Goal: Task Accomplishment & Management: Complete application form

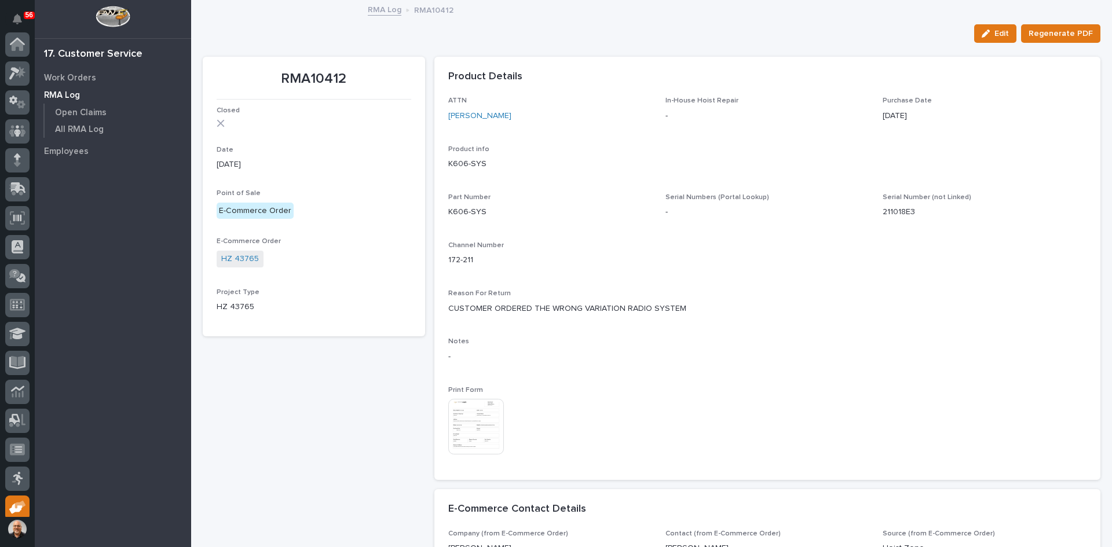
scroll to position [152, 0]
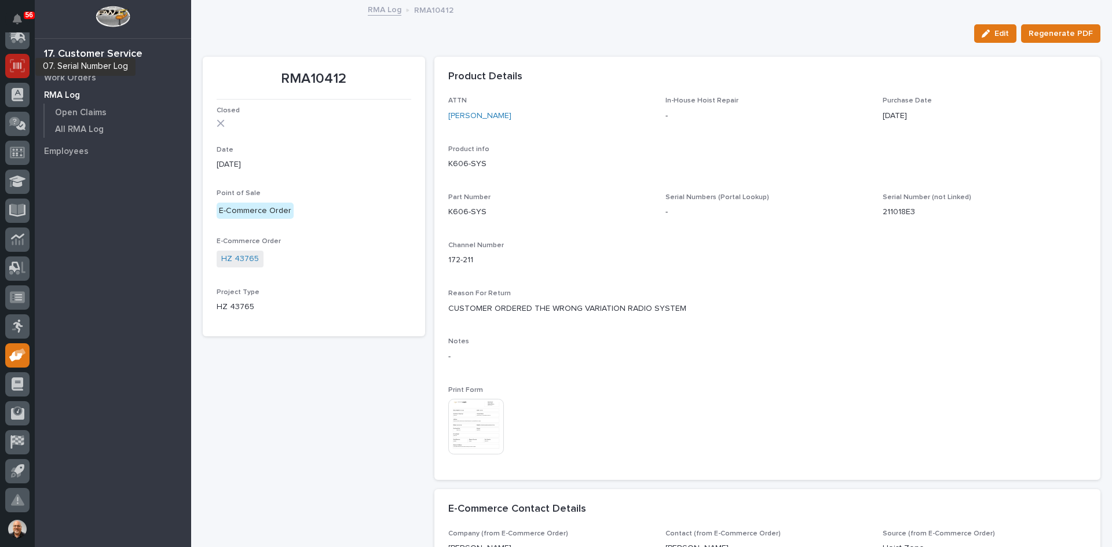
click at [13, 63] on icon at bounding box center [17, 65] width 8 height 7
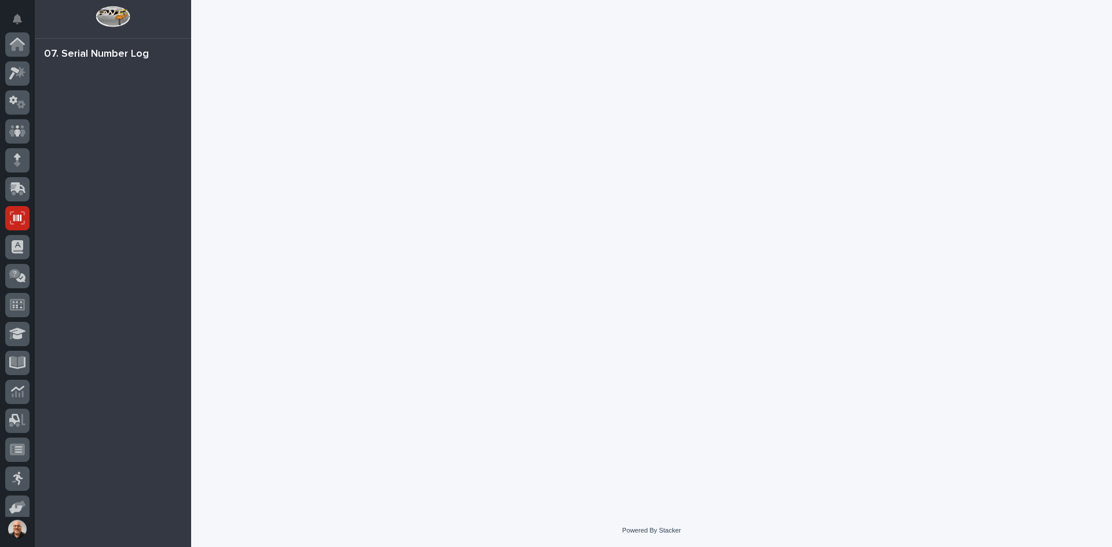
scroll to position [152, 0]
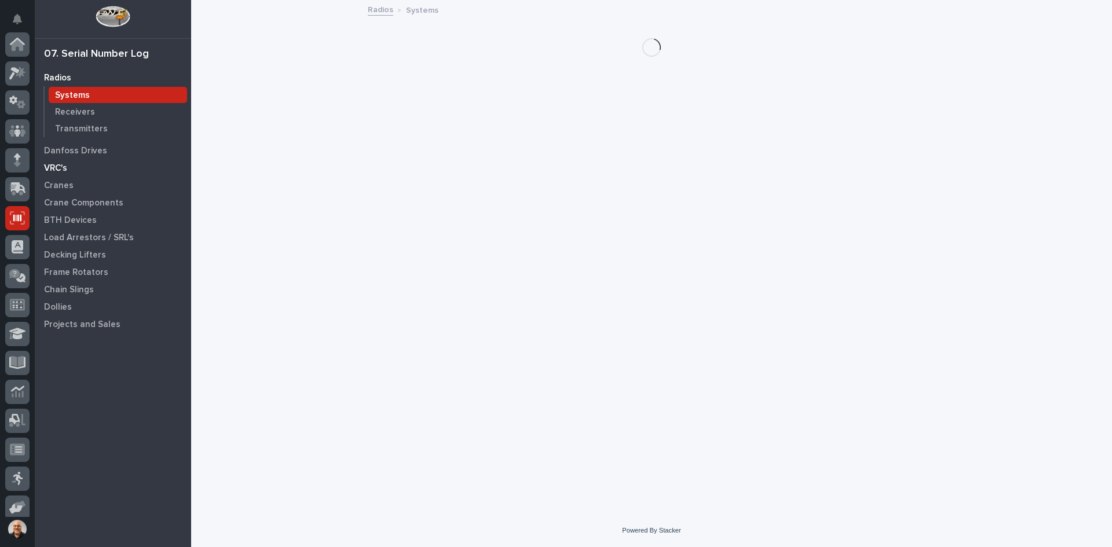
scroll to position [152, 0]
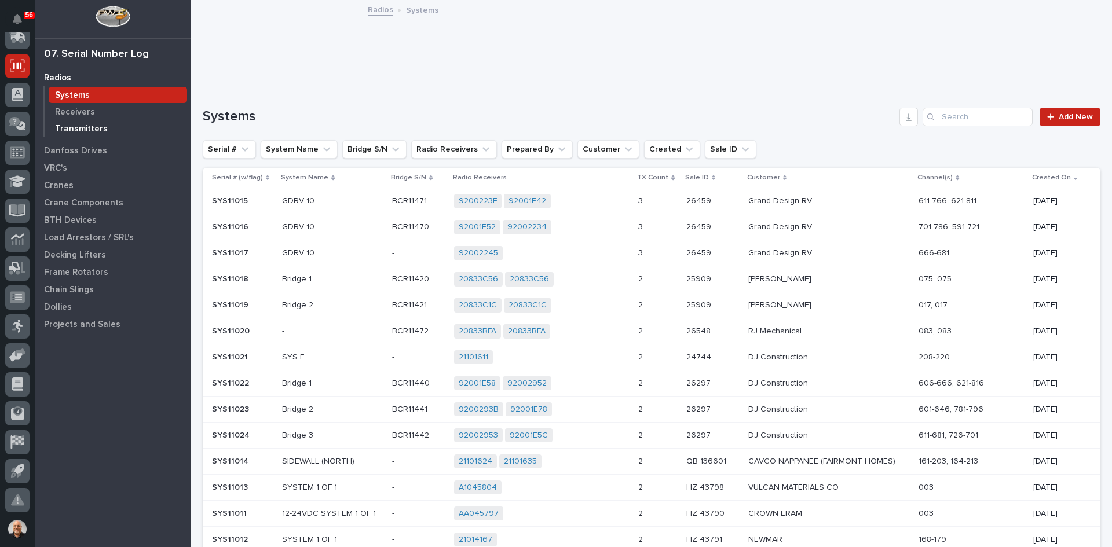
click at [76, 128] on p "Transmitters" at bounding box center [81, 129] width 53 height 10
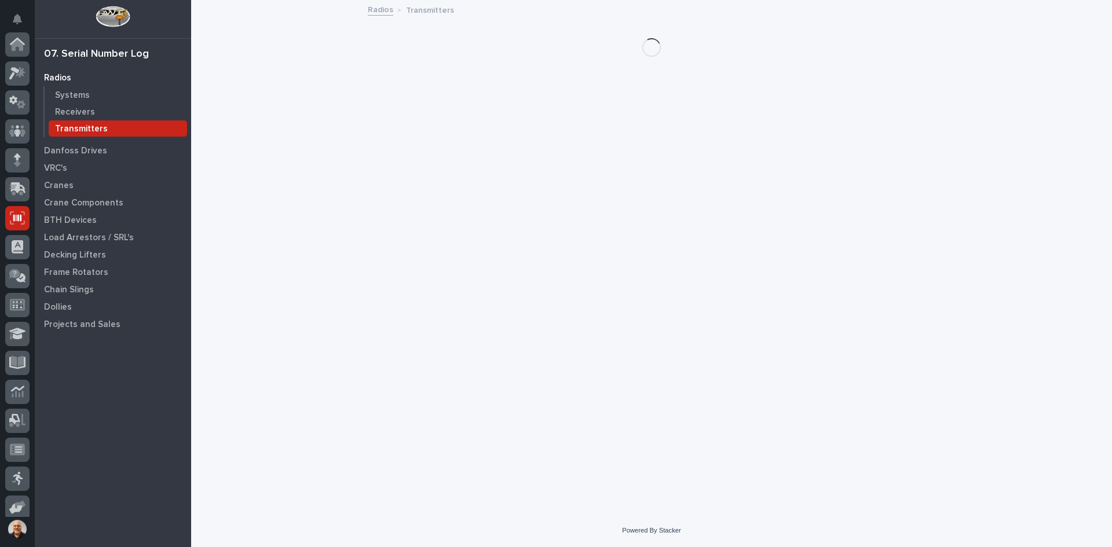
scroll to position [152, 0]
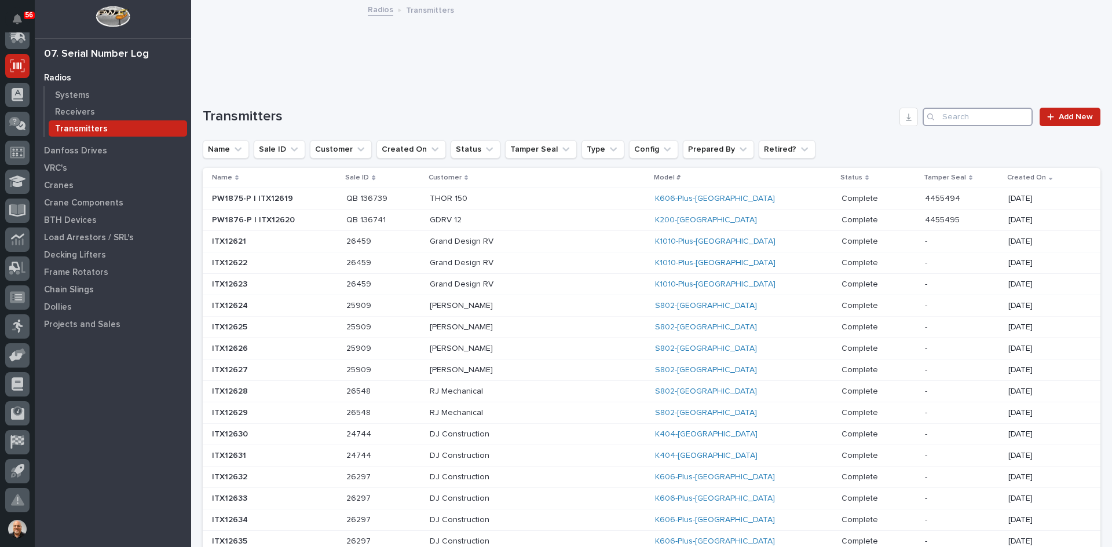
click at [941, 116] on input "Search" at bounding box center [977, 117] width 110 height 19
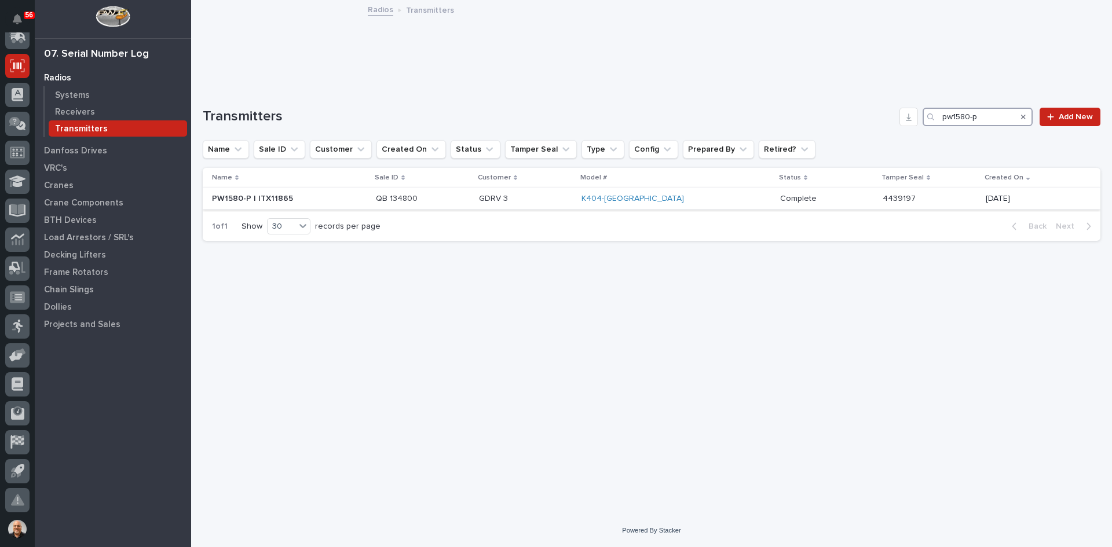
type input "pw1580-p"
click at [566, 198] on p "GDRV 3" at bounding box center [525, 199] width 93 height 10
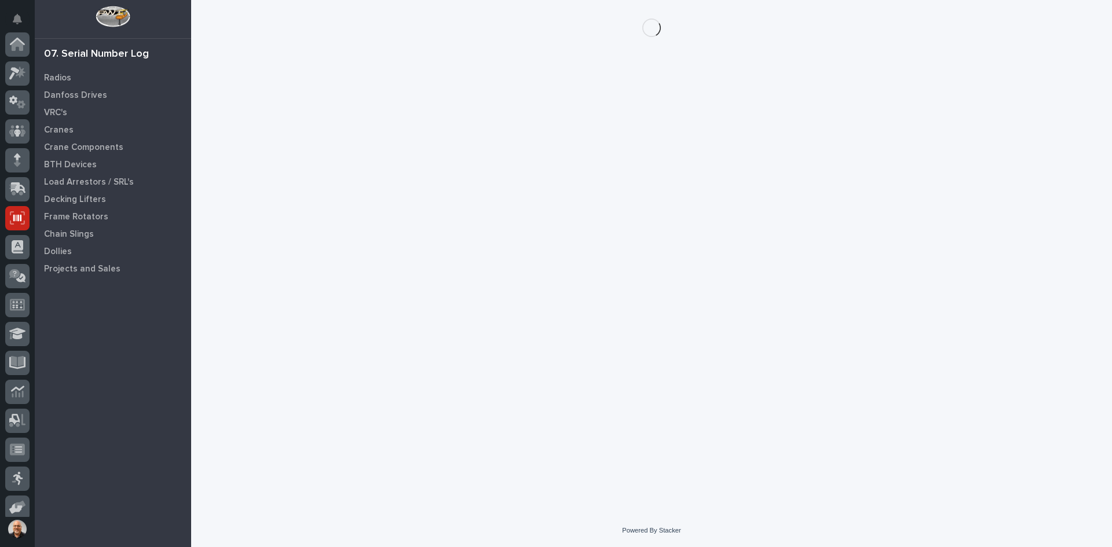
scroll to position [152, 0]
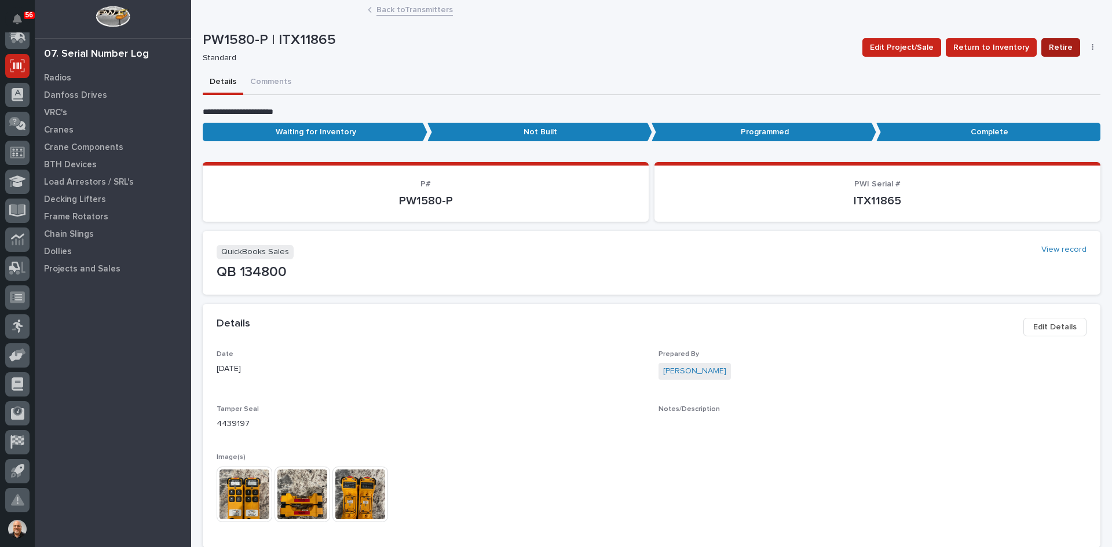
click at [1055, 47] on span "Retire" at bounding box center [1060, 48] width 24 height 14
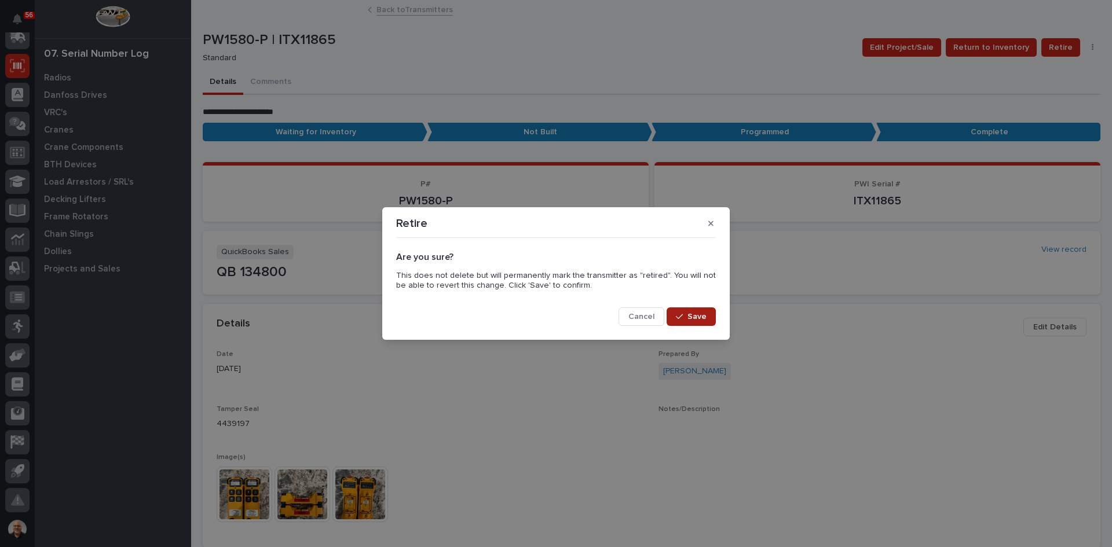
click at [699, 316] on span "Save" at bounding box center [696, 316] width 19 height 10
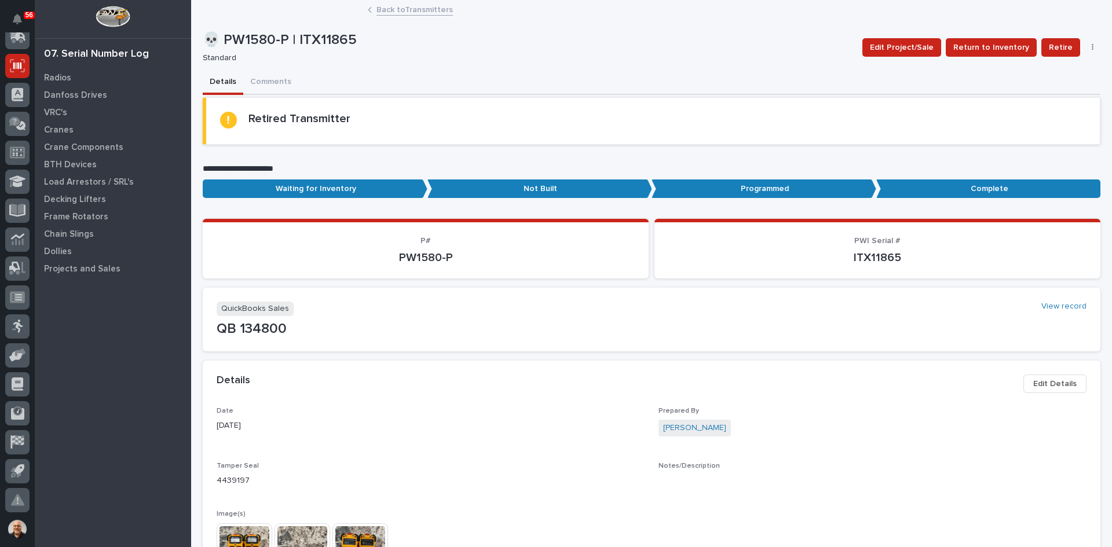
click at [1086, 43] on button "button" at bounding box center [1092, 47] width 16 height 8
click at [1038, 68] on span "Delete" at bounding box center [1037, 71] width 25 height 14
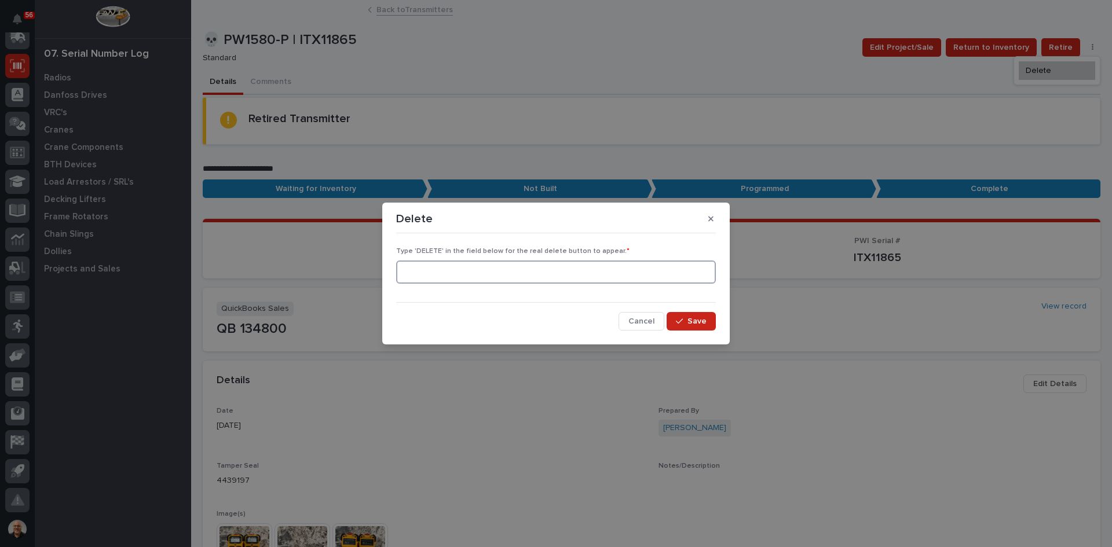
click at [515, 280] on input at bounding box center [556, 272] width 320 height 23
type input "delet"
click at [427, 271] on input "delet" at bounding box center [556, 272] width 320 height 23
type input "d"
type input "DELETE"
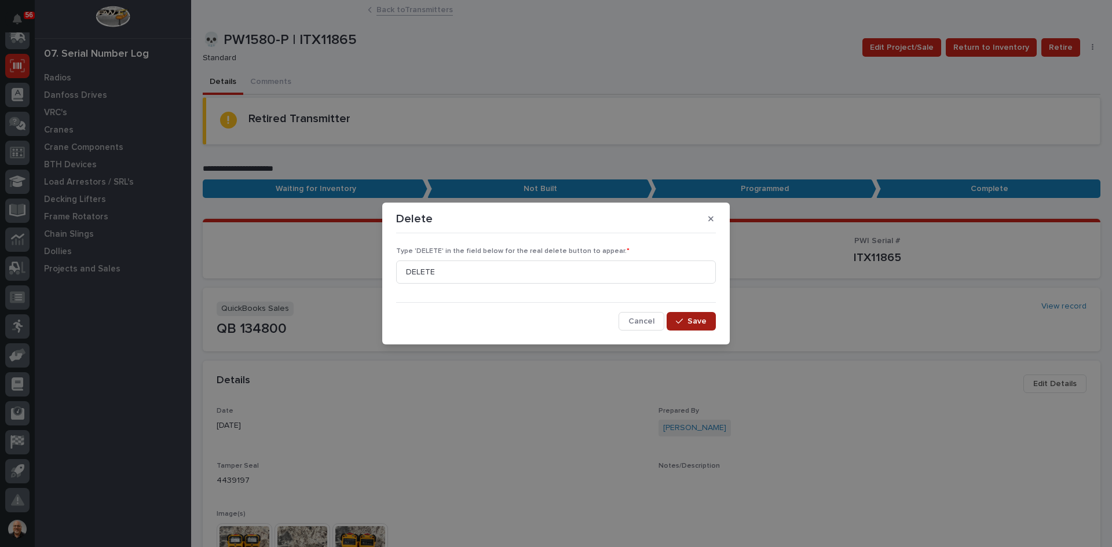
click at [691, 320] on span "Save" at bounding box center [696, 321] width 19 height 10
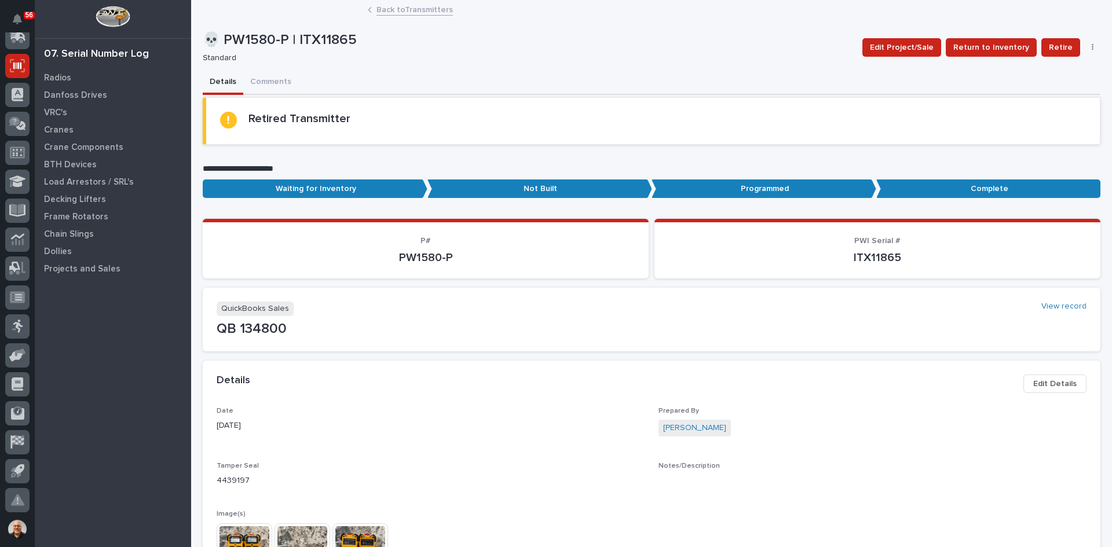
click at [1091, 48] on icon "button" at bounding box center [1092, 47] width 2 height 8
click at [1037, 87] on span "Delete" at bounding box center [1049, 89] width 25 height 10
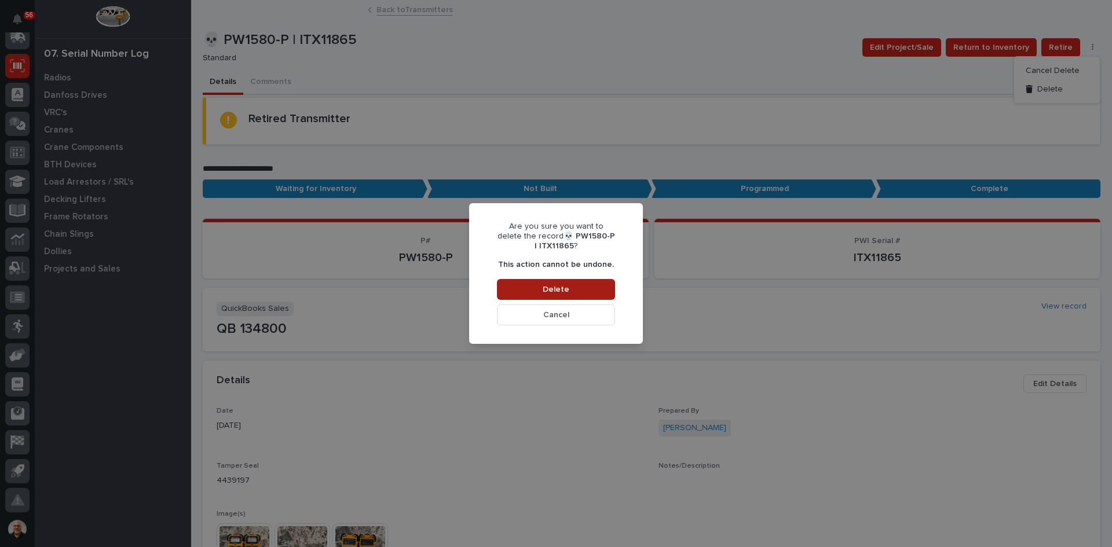
click at [555, 289] on span "Delete" at bounding box center [555, 289] width 27 height 10
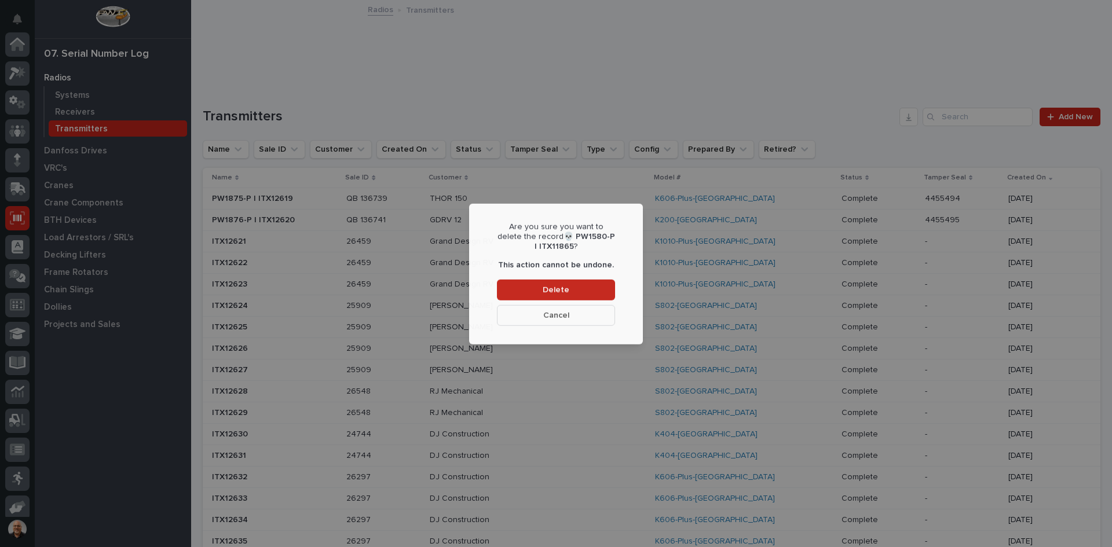
scroll to position [152, 0]
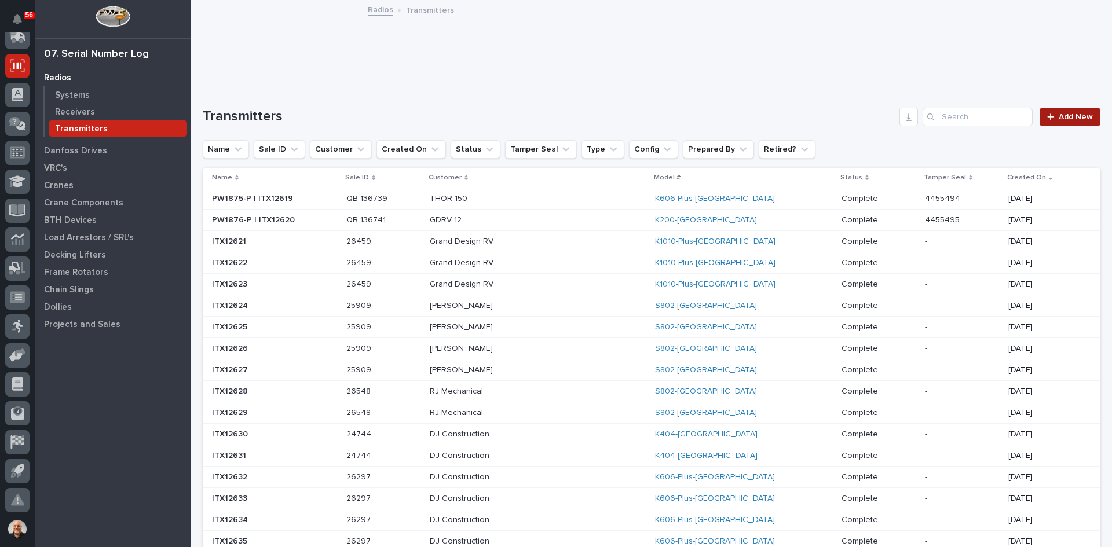
click at [1065, 116] on span "Add New" at bounding box center [1075, 117] width 34 height 8
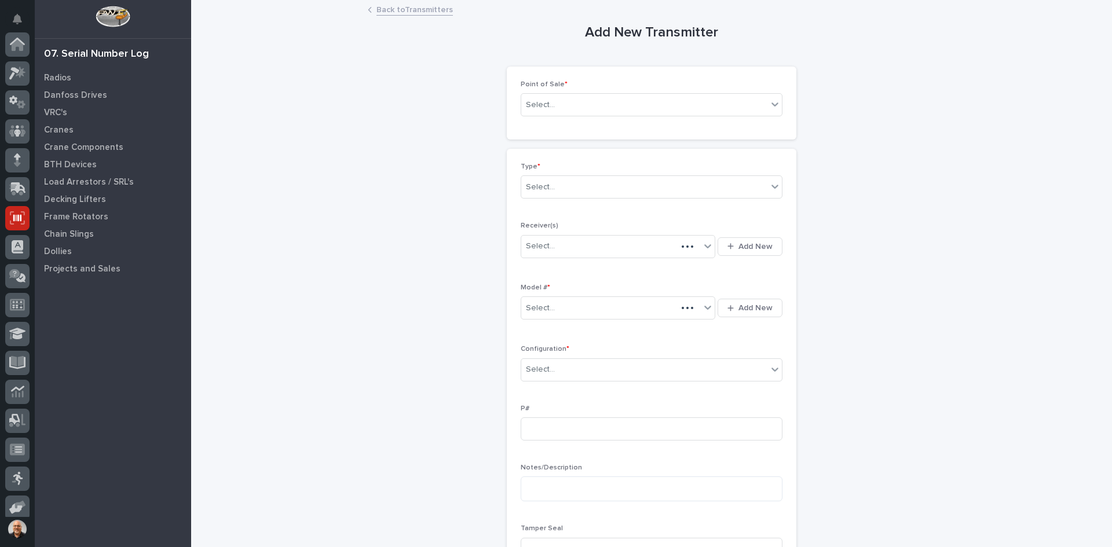
scroll to position [152, 0]
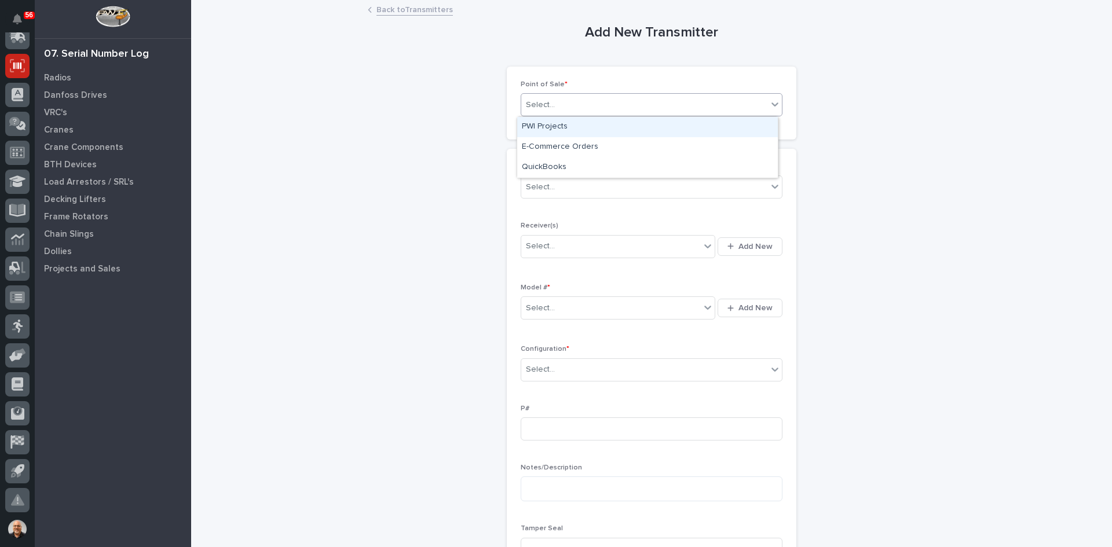
click at [563, 102] on div "Select..." at bounding box center [644, 105] width 246 height 19
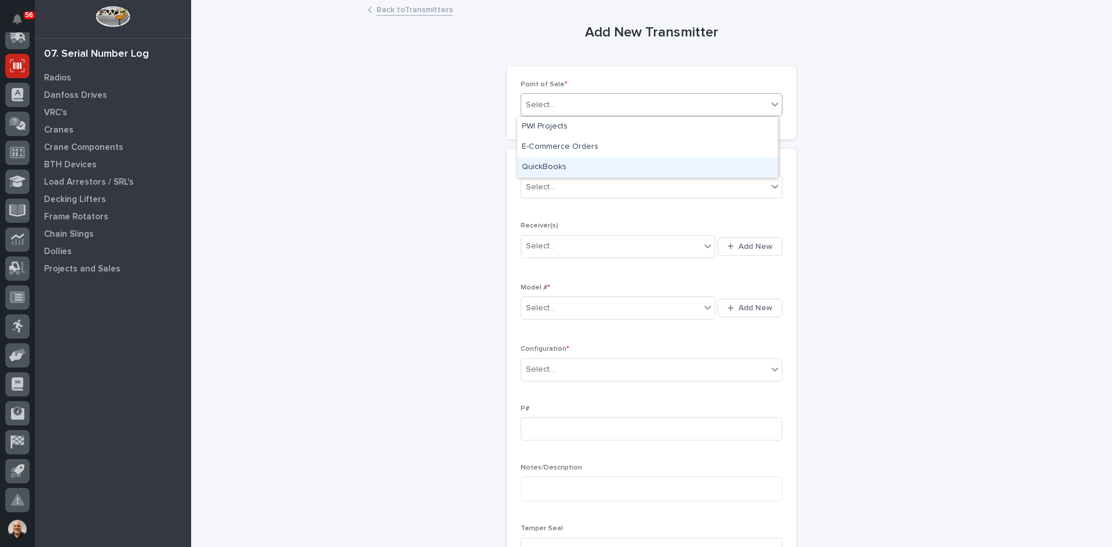
click at [555, 165] on div "QuickBooks" at bounding box center [647, 167] width 261 height 20
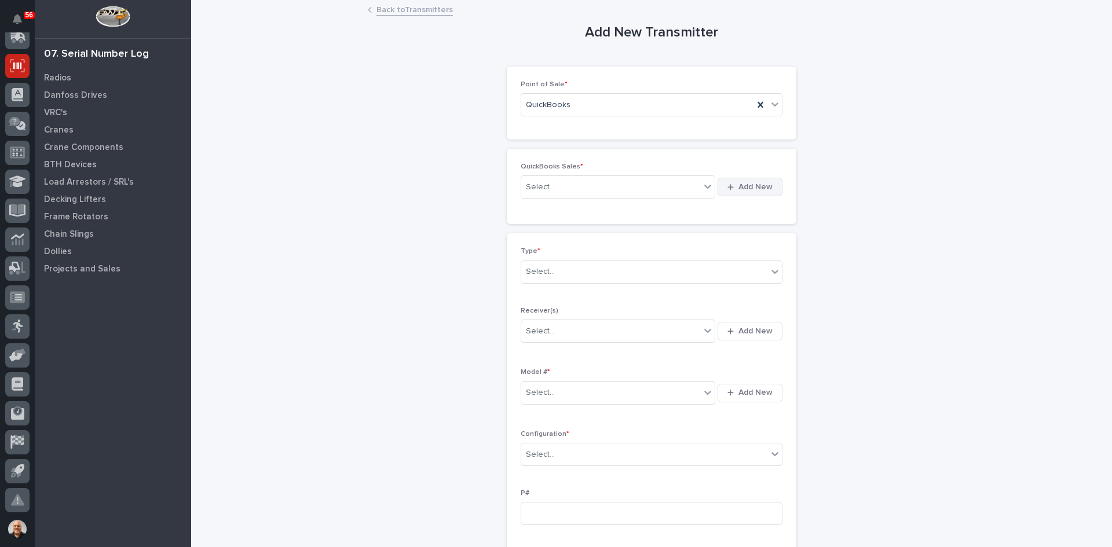
click at [750, 187] on span "Add New" at bounding box center [755, 187] width 34 height 10
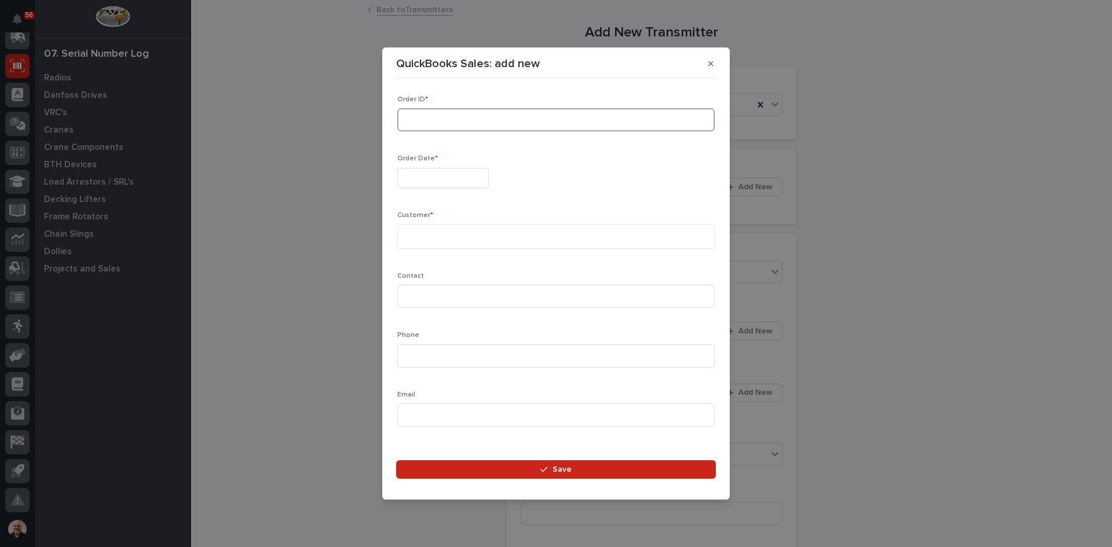
click at [422, 118] on input at bounding box center [555, 119] width 317 height 23
type input "136752"
click at [425, 174] on input "text" at bounding box center [442, 178] width 91 height 20
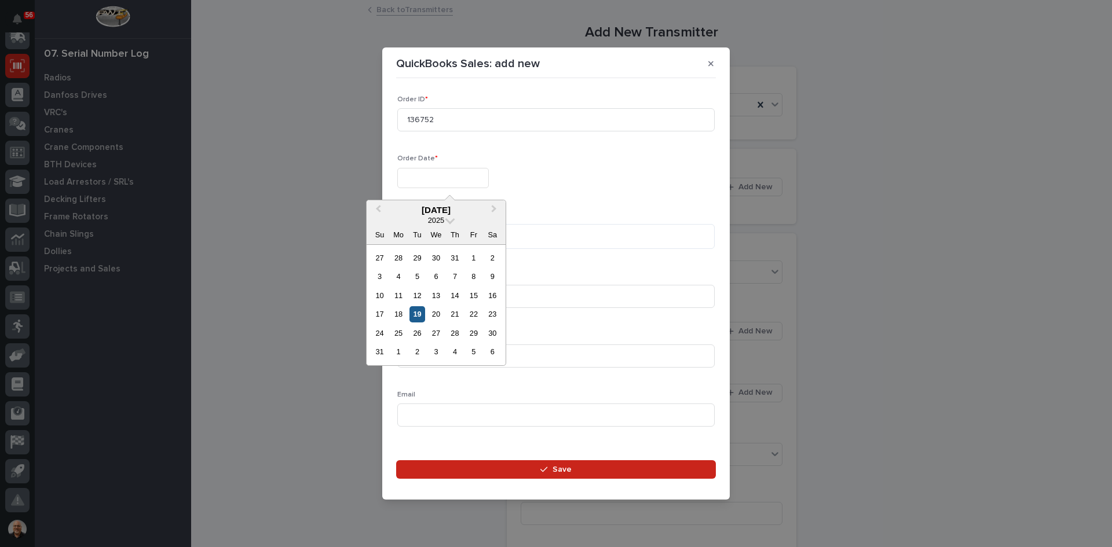
click at [416, 314] on div "19" at bounding box center [417, 314] width 16 height 16
type input "**********"
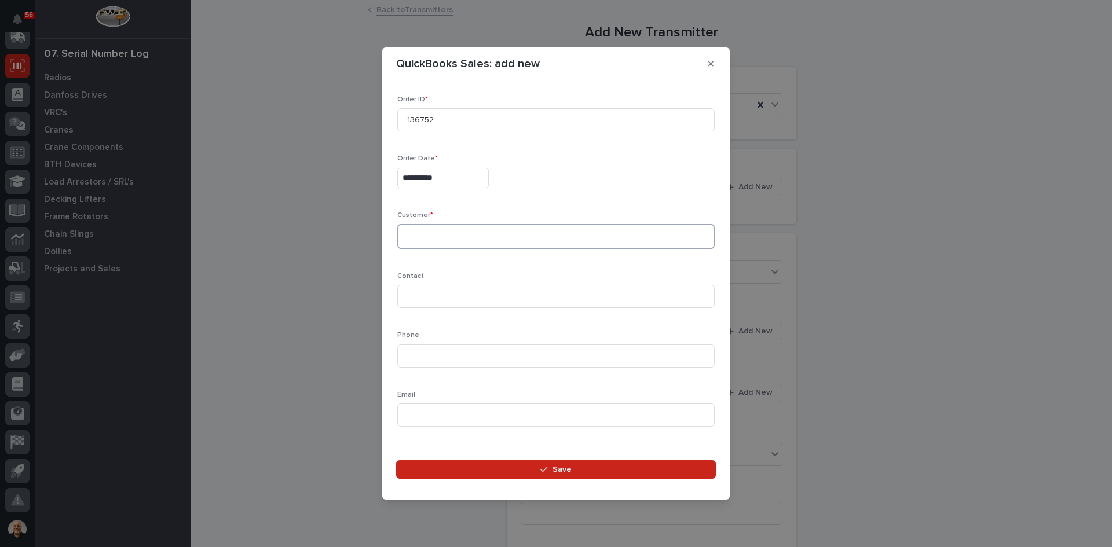
click at [410, 236] on textarea at bounding box center [555, 236] width 317 height 25
type textarea "******"
click at [415, 293] on input at bounding box center [555, 296] width 317 height 23
type input "[PERSON_NAME]"
click at [424, 353] on input at bounding box center [555, 355] width 317 height 23
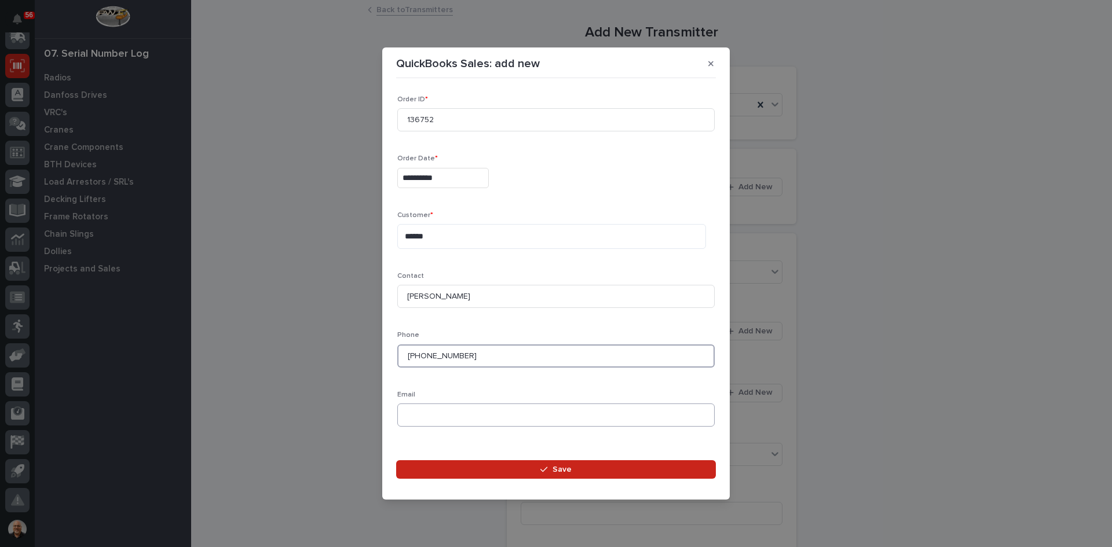
type input "[PHONE_NUMBER]"
click at [415, 412] on input at bounding box center [555, 415] width 317 height 23
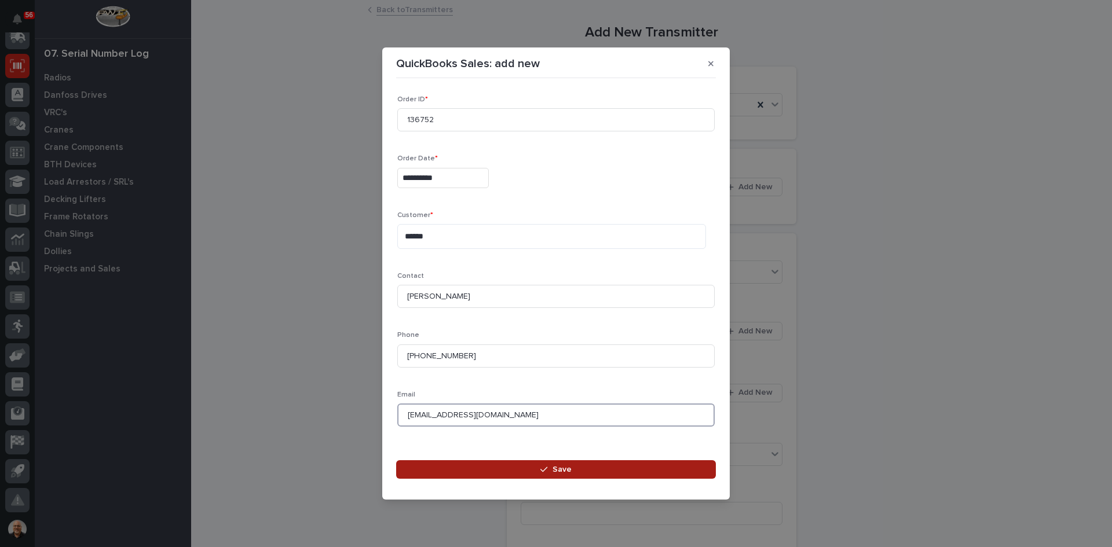
type input "[EMAIL_ADDRESS][DOMAIN_NAME]"
click at [553, 472] on span "Save" at bounding box center [561, 469] width 19 height 10
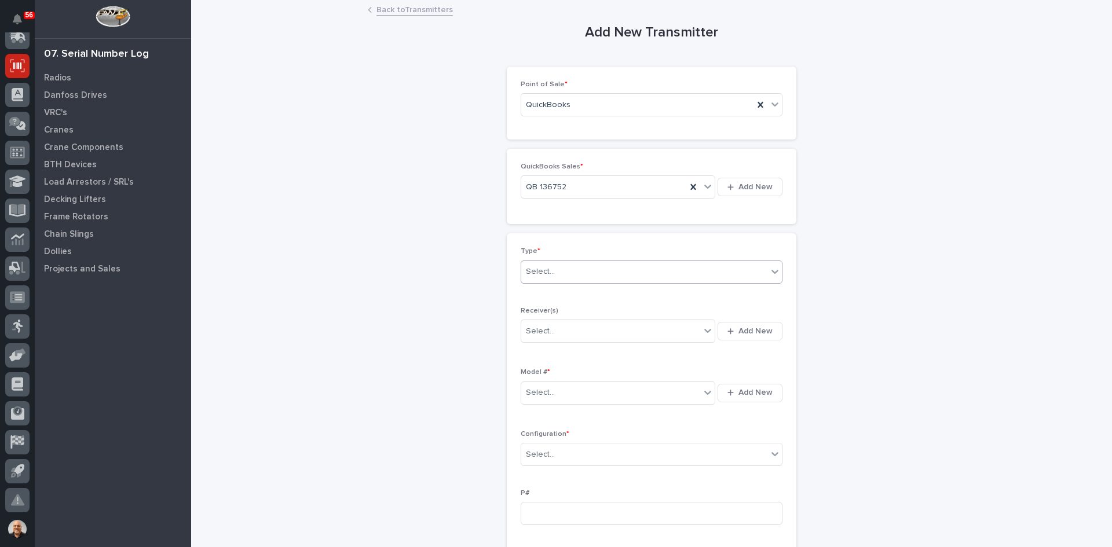
click at [559, 269] on div "Select..." at bounding box center [644, 271] width 246 height 19
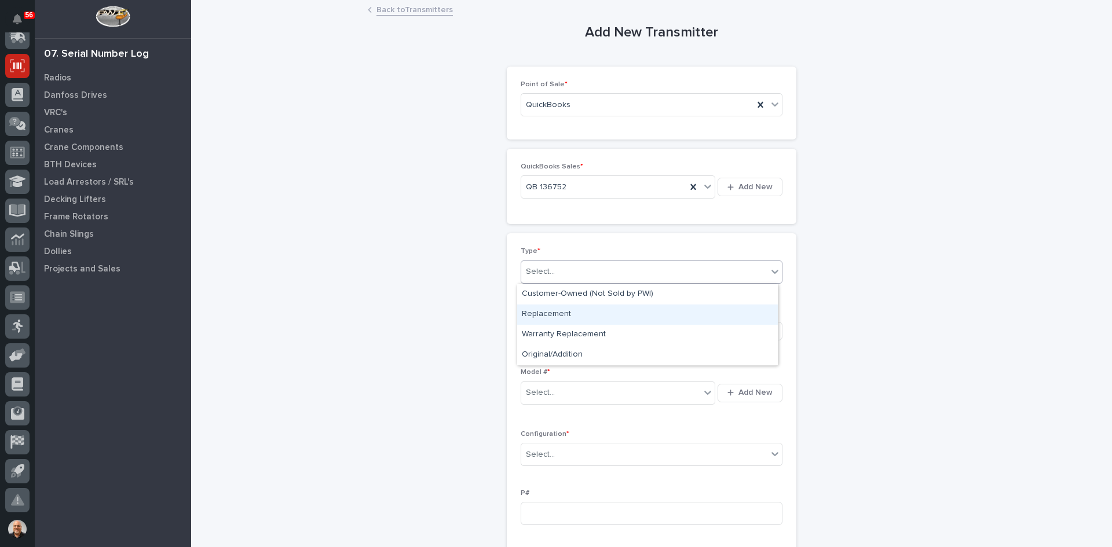
click at [551, 312] on div "Replacement" at bounding box center [647, 315] width 261 height 20
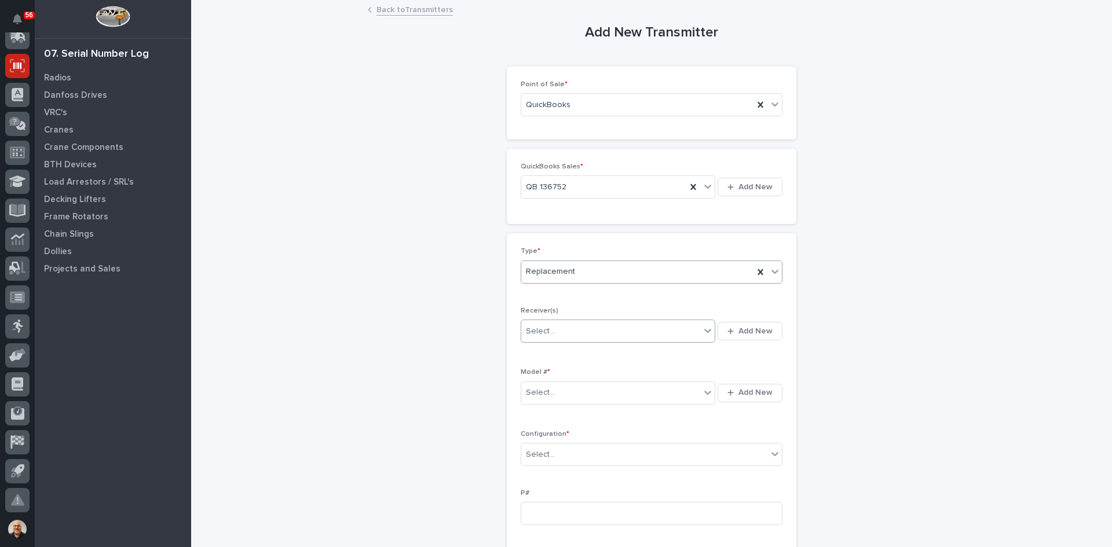
click at [553, 330] on div "Select..." at bounding box center [610, 331] width 179 height 19
type input "********"
click at [544, 350] on div "2010CCC1" at bounding box center [614, 353] width 194 height 20
type input "********"
click at [544, 349] on div "2010D428" at bounding box center [614, 353] width 194 height 20
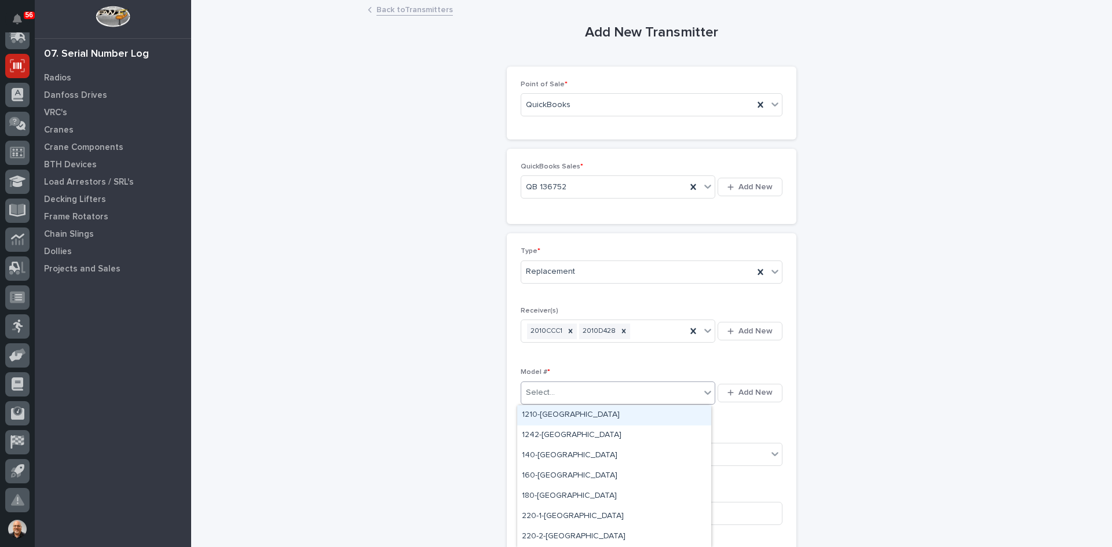
click at [561, 386] on div "Select..." at bounding box center [610, 392] width 179 height 19
type input "***"
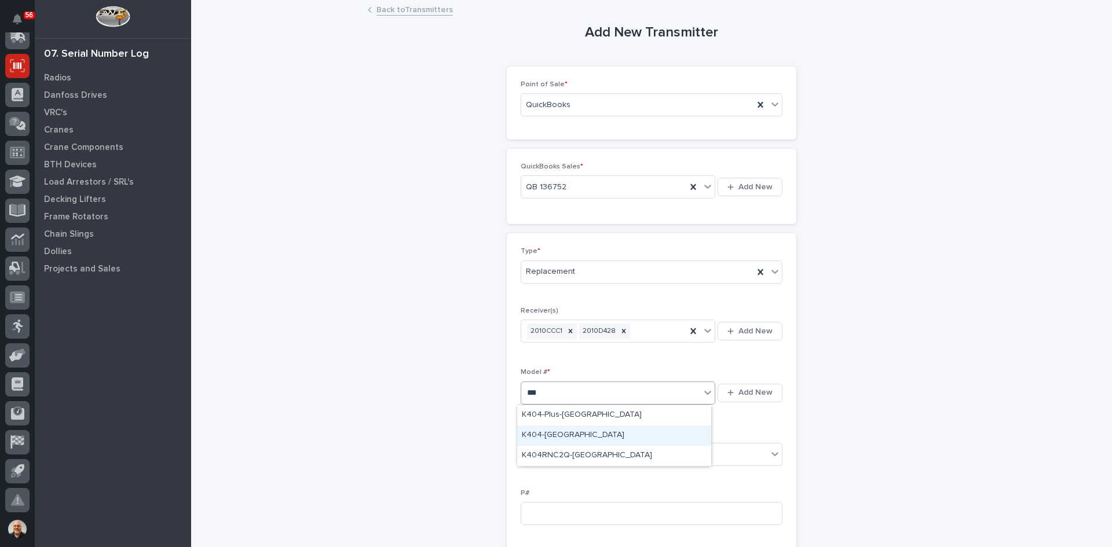
click at [540, 437] on div "K404-[GEOGRAPHIC_DATA]" at bounding box center [614, 436] width 194 height 20
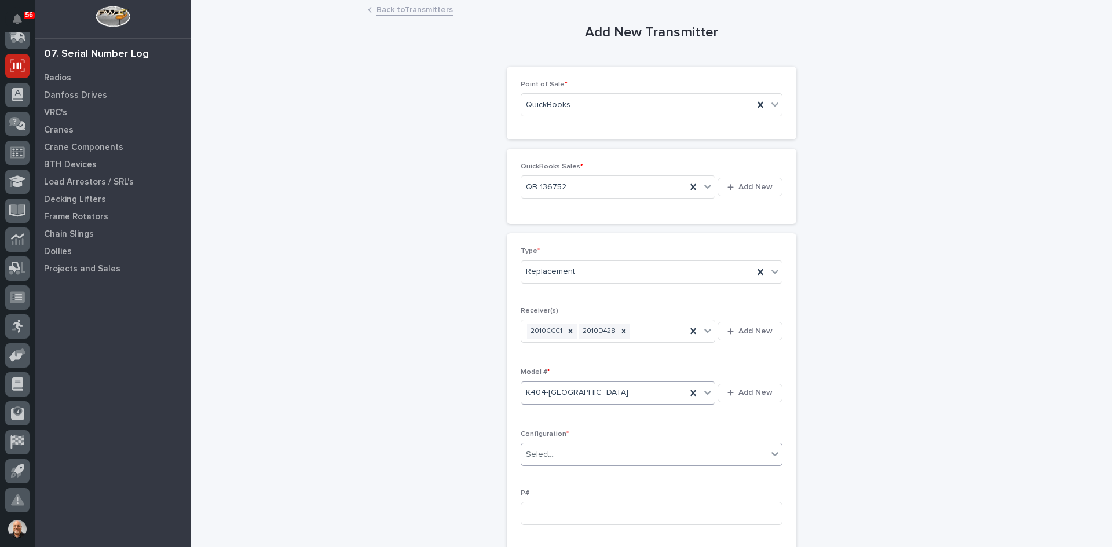
click at [564, 453] on div "Select..." at bounding box center [644, 454] width 246 height 19
click at [542, 479] on div "Standard" at bounding box center [647, 477] width 261 height 20
click at [526, 511] on input at bounding box center [651, 513] width 262 height 23
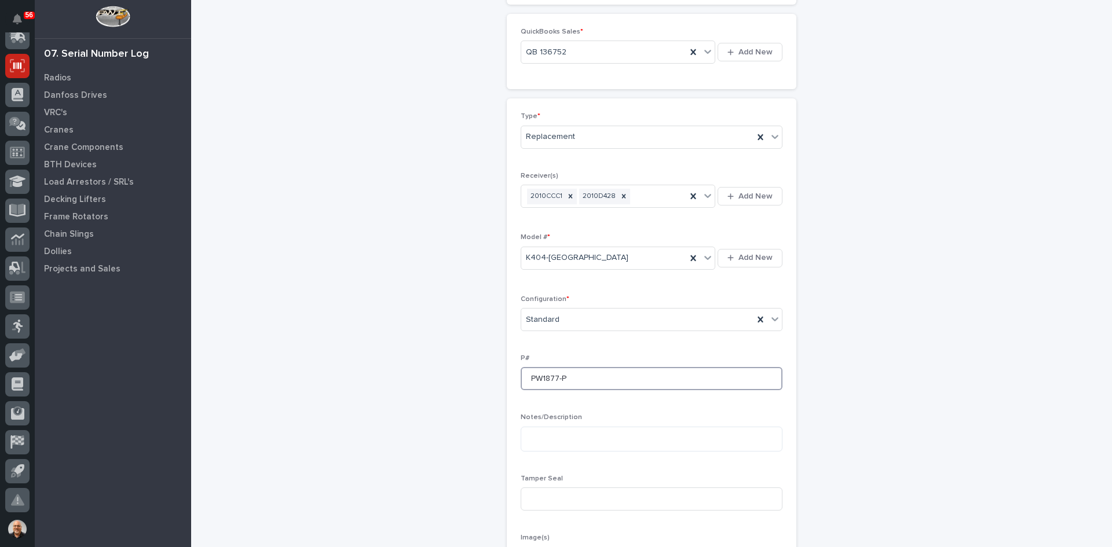
scroll to position [174, 0]
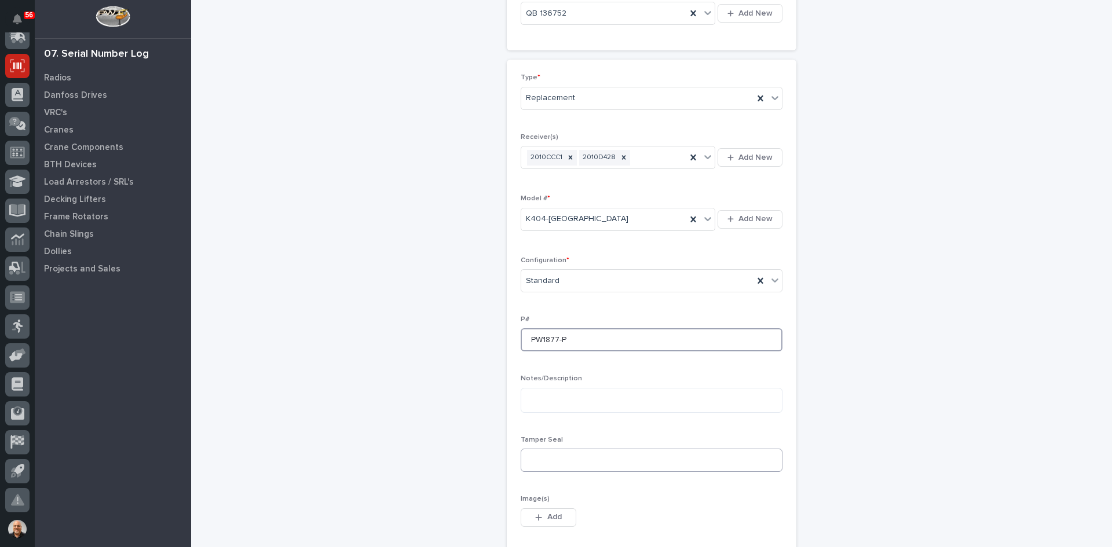
type input "PW1877-P"
click at [530, 465] on input at bounding box center [651, 460] width 262 height 23
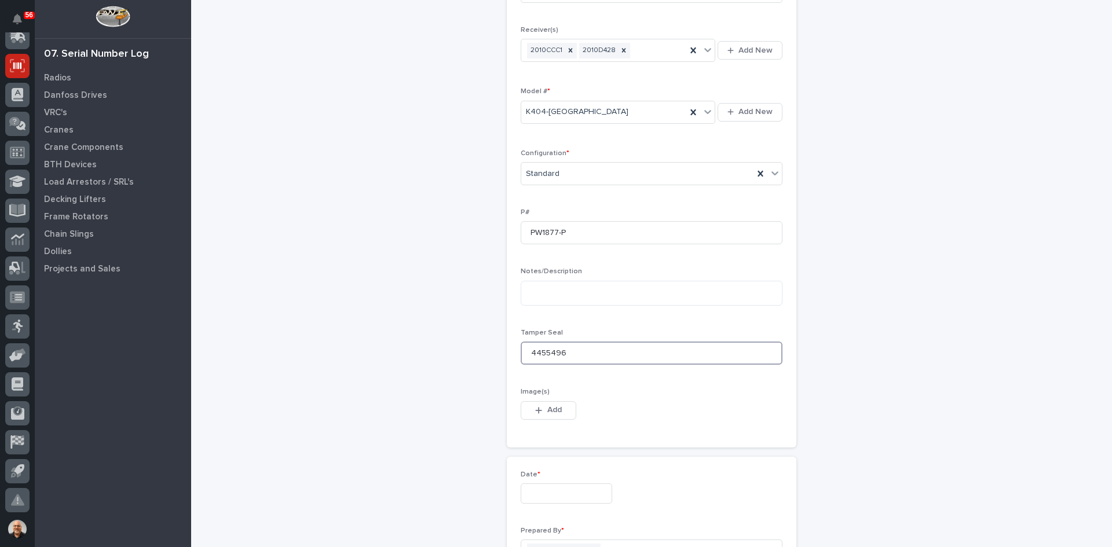
scroll to position [289, 0]
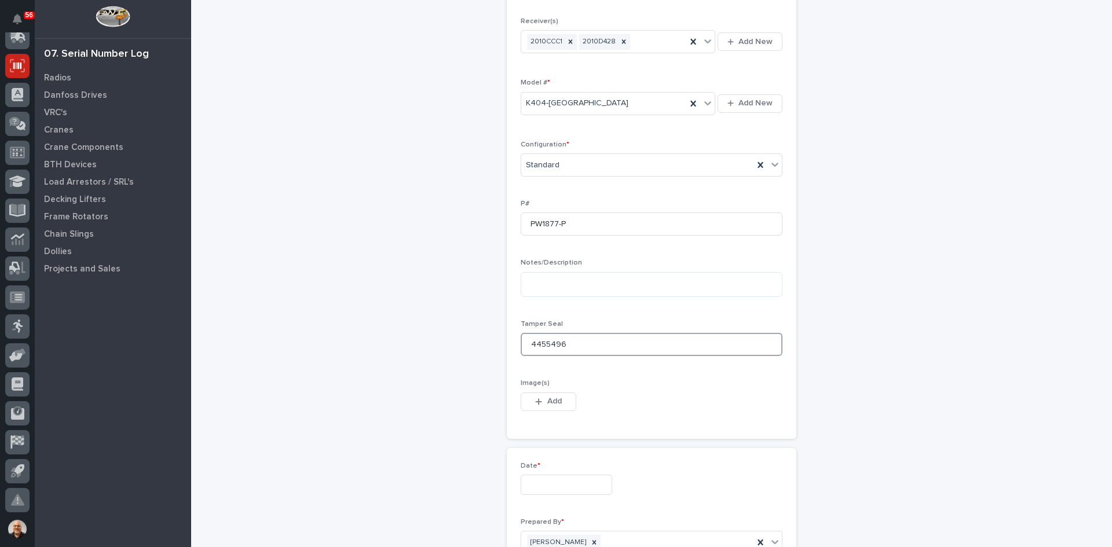
type input "4455496"
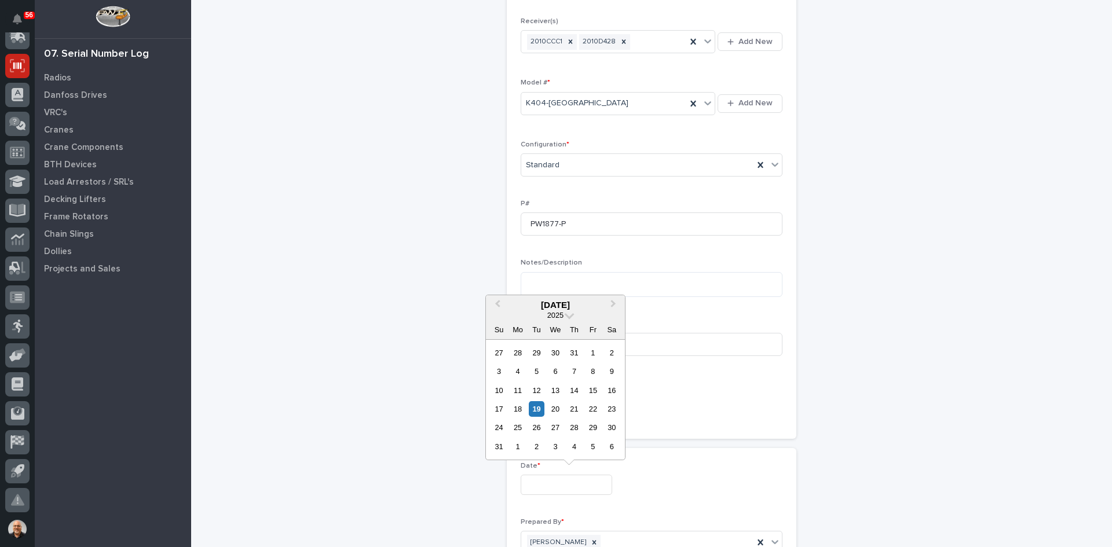
click at [533, 486] on input "text" at bounding box center [565, 485] width 91 height 20
click at [533, 406] on div "19" at bounding box center [537, 409] width 16 height 16
type input "**********"
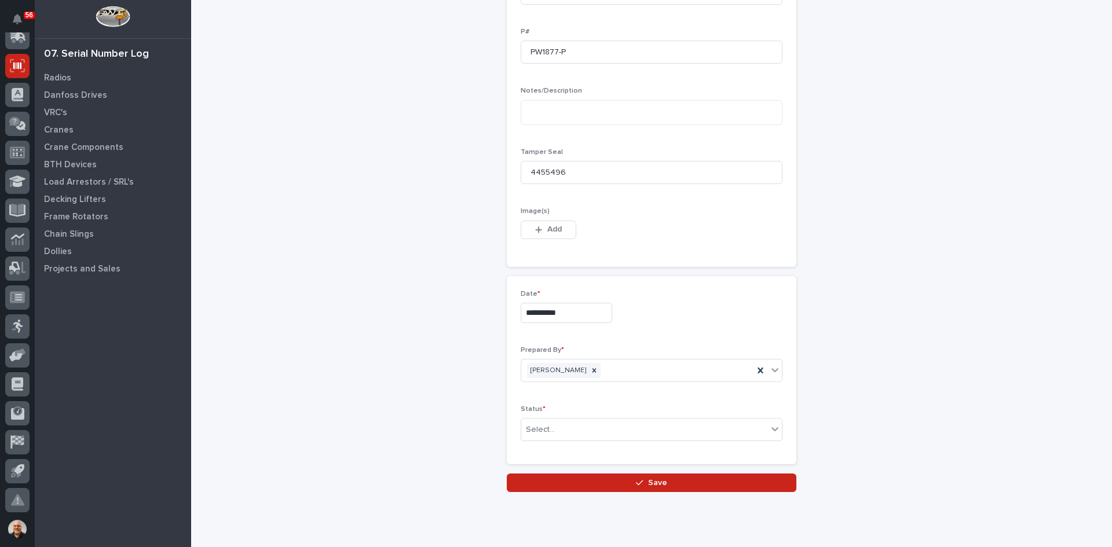
scroll to position [463, 0]
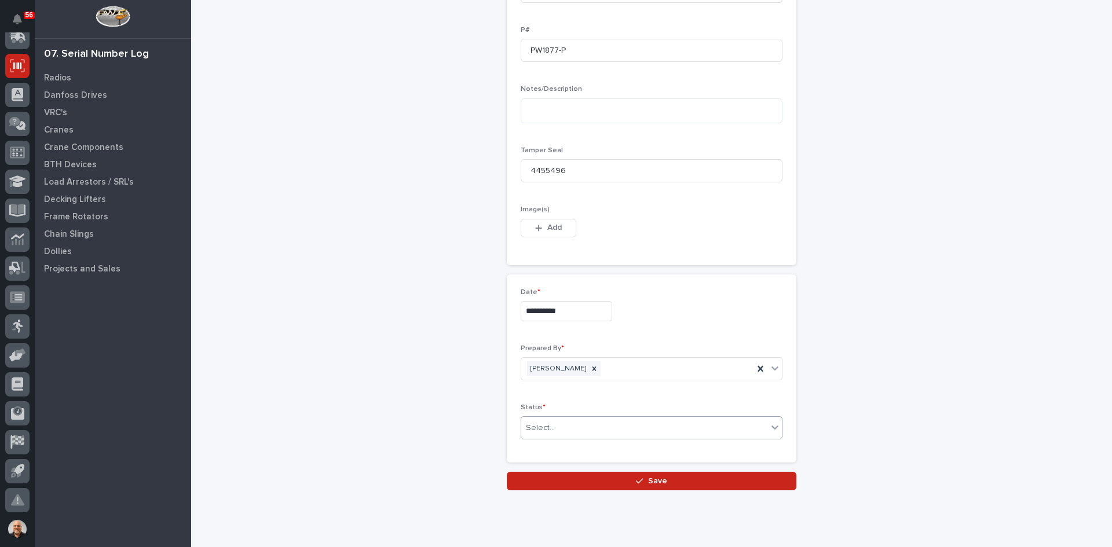
click at [553, 426] on div "Select..." at bounding box center [644, 428] width 246 height 19
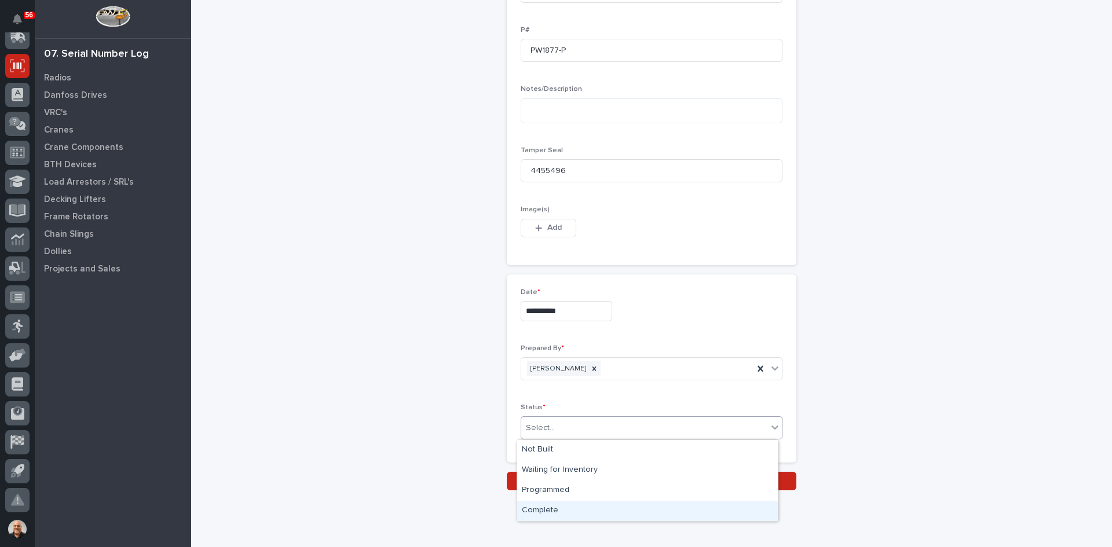
click at [546, 512] on div "Complete" at bounding box center [647, 511] width 261 height 20
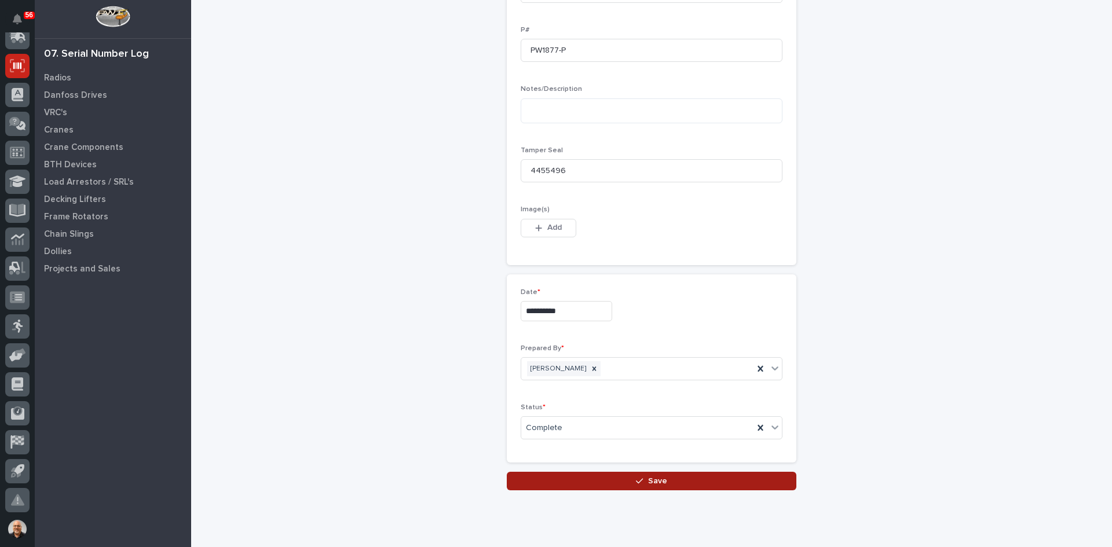
click at [652, 476] on span "Save" at bounding box center [657, 481] width 19 height 10
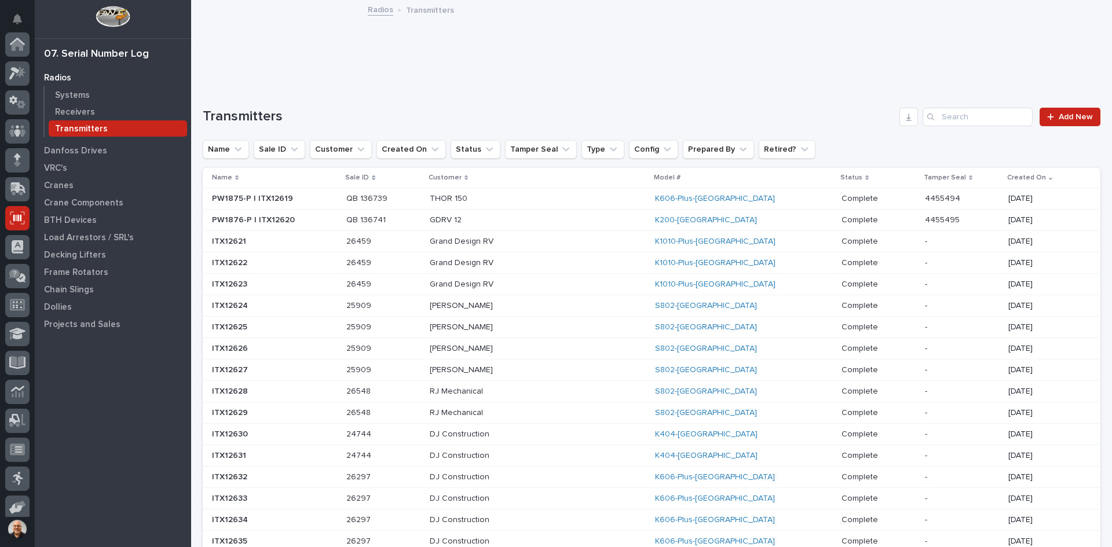
scroll to position [152, 0]
